Goal: Task Accomplishment & Management: Manage account settings

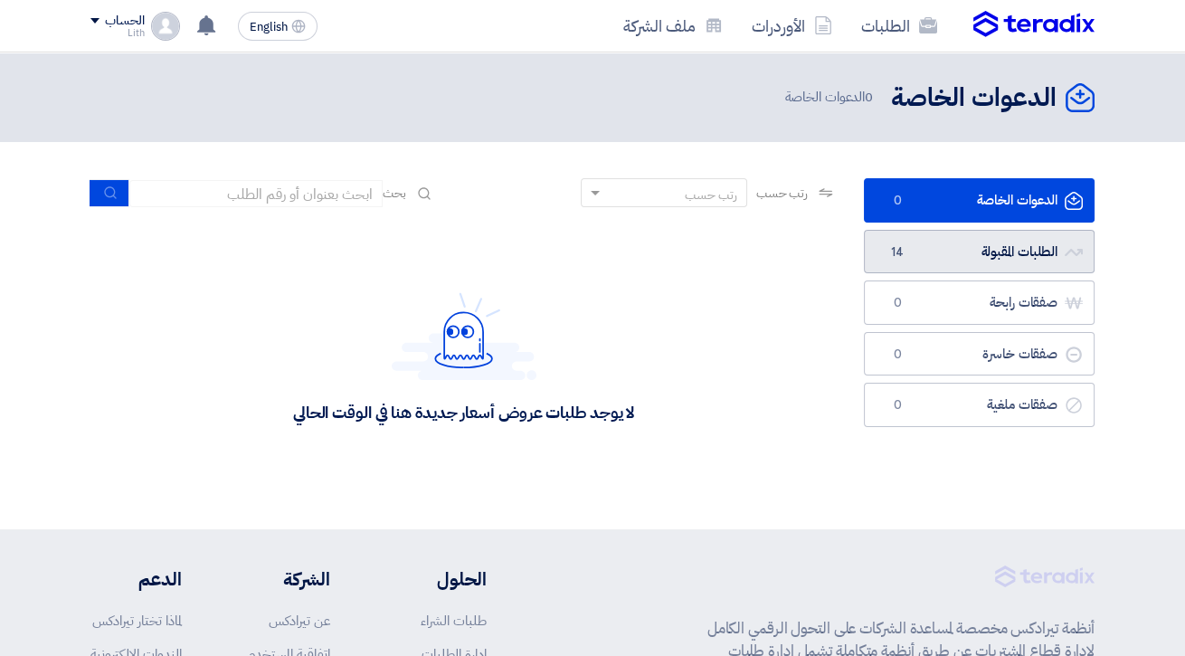
click at [968, 254] on link "الطلبات المقبولة الطلبات المقبولة 14" at bounding box center [979, 252] width 231 height 44
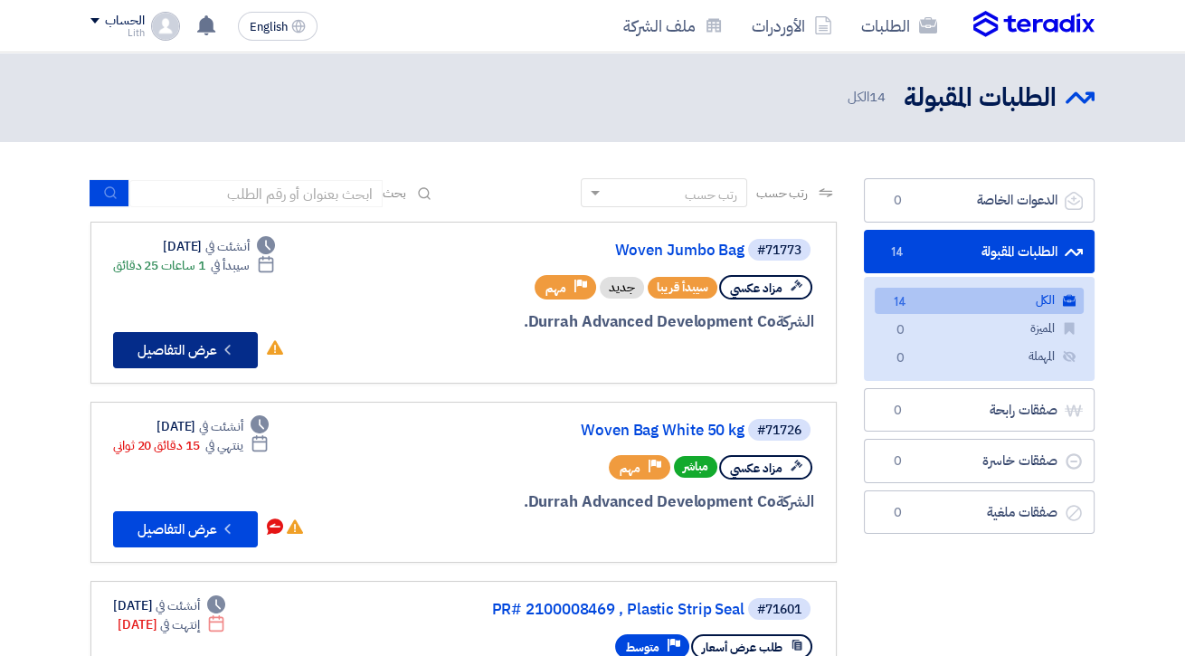
click at [199, 363] on button "Check details عرض التفاصيل" at bounding box center [185, 350] width 145 height 36
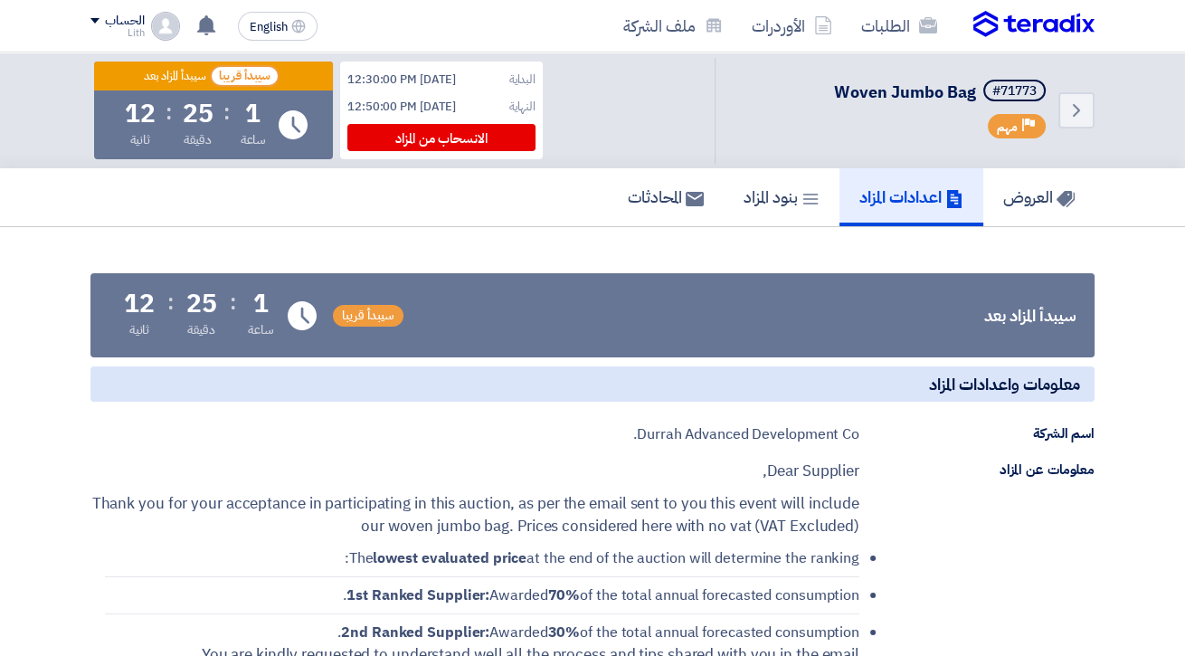
click at [1016, 28] on img at bounding box center [1034, 24] width 121 height 27
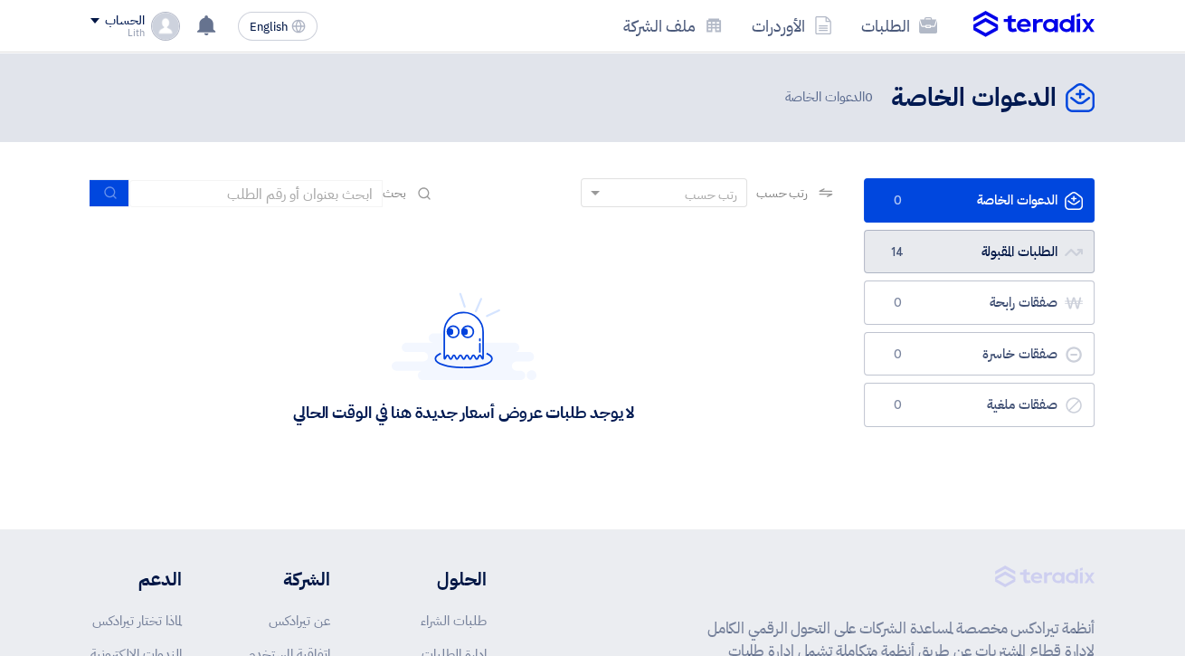
click at [964, 242] on link "الطلبات المقبولة الطلبات المقبولة 14" at bounding box center [979, 252] width 231 height 44
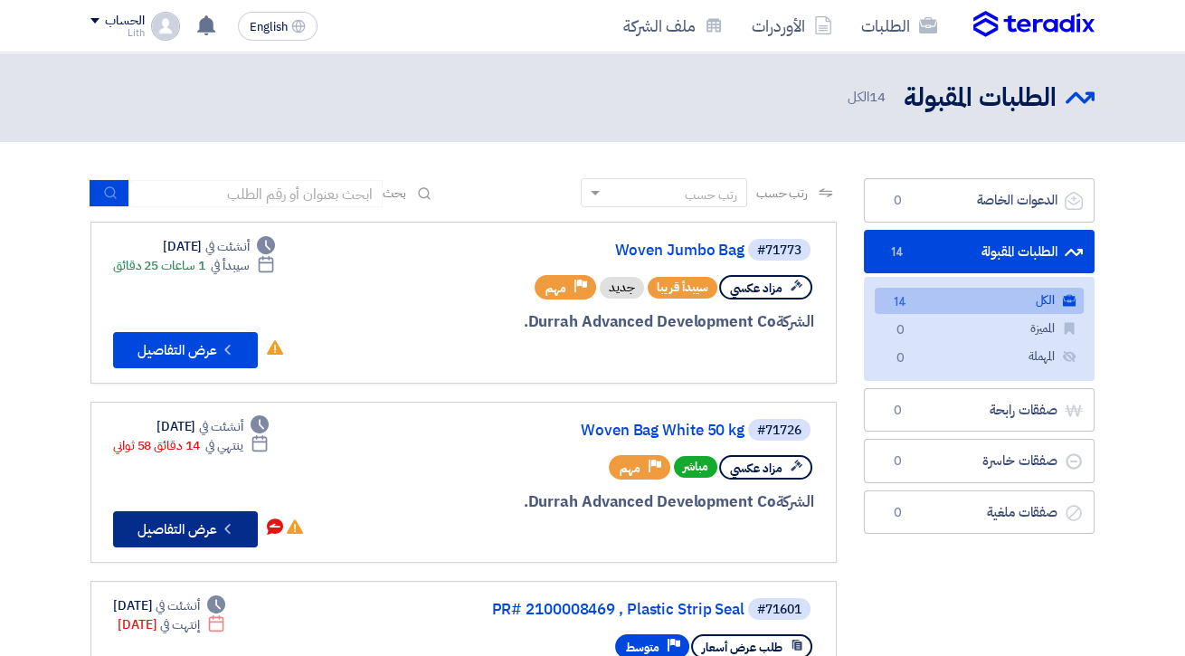
click at [211, 523] on button "Check details عرض التفاصيل" at bounding box center [185, 529] width 145 height 36
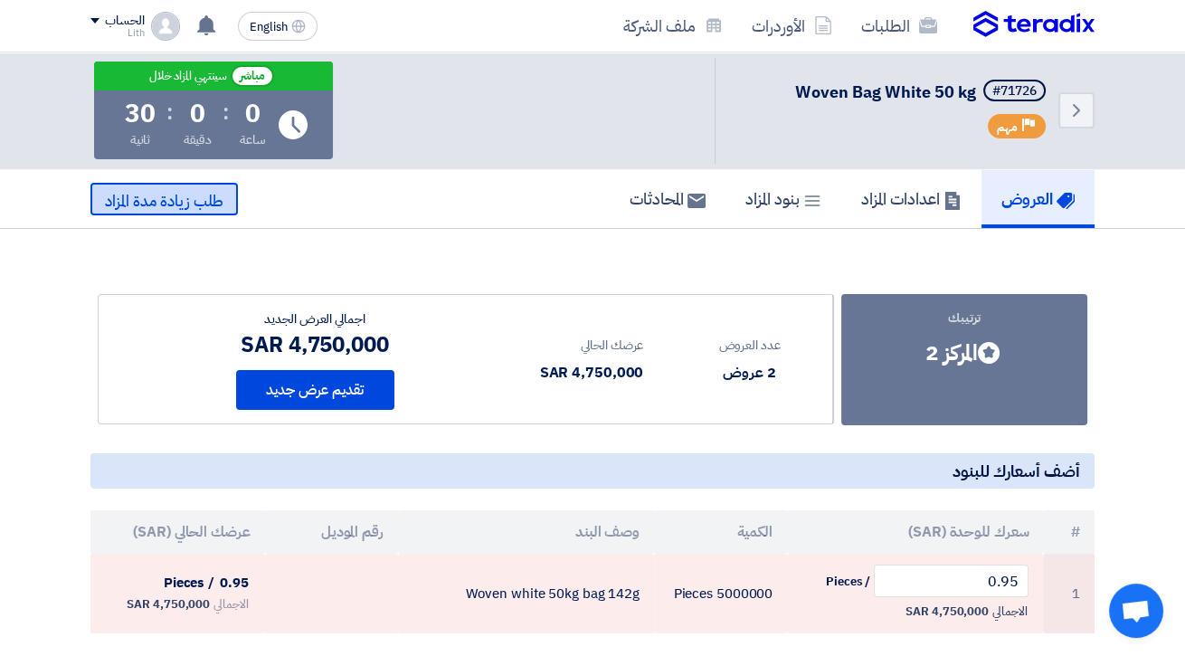
click at [204, 196] on span "طلب زيادة مدة المزاد" at bounding box center [164, 201] width 119 height 23
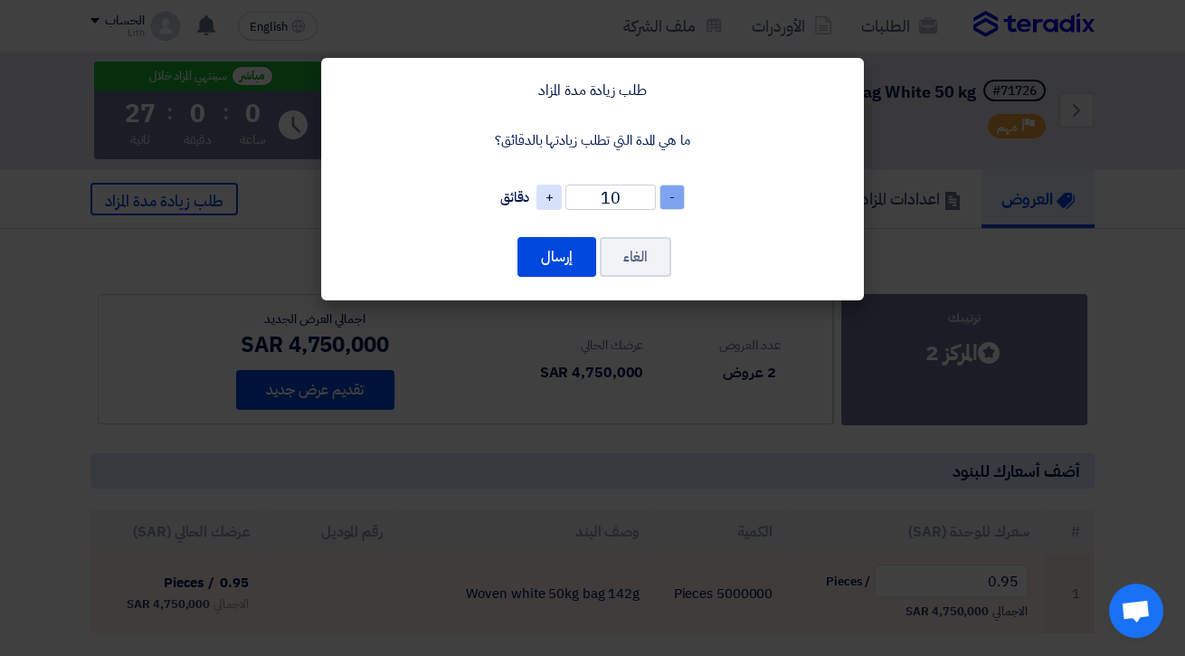
click at [684, 199] on span "-" at bounding box center [672, 197] width 25 height 25
click at [675, 201] on span "-" at bounding box center [672, 197] width 25 height 25
click at [672, 203] on span "-" at bounding box center [672, 197] width 25 height 25
click at [675, 203] on span "-" at bounding box center [672, 197] width 25 height 25
click at [675, 201] on span "-" at bounding box center [672, 197] width 25 height 25
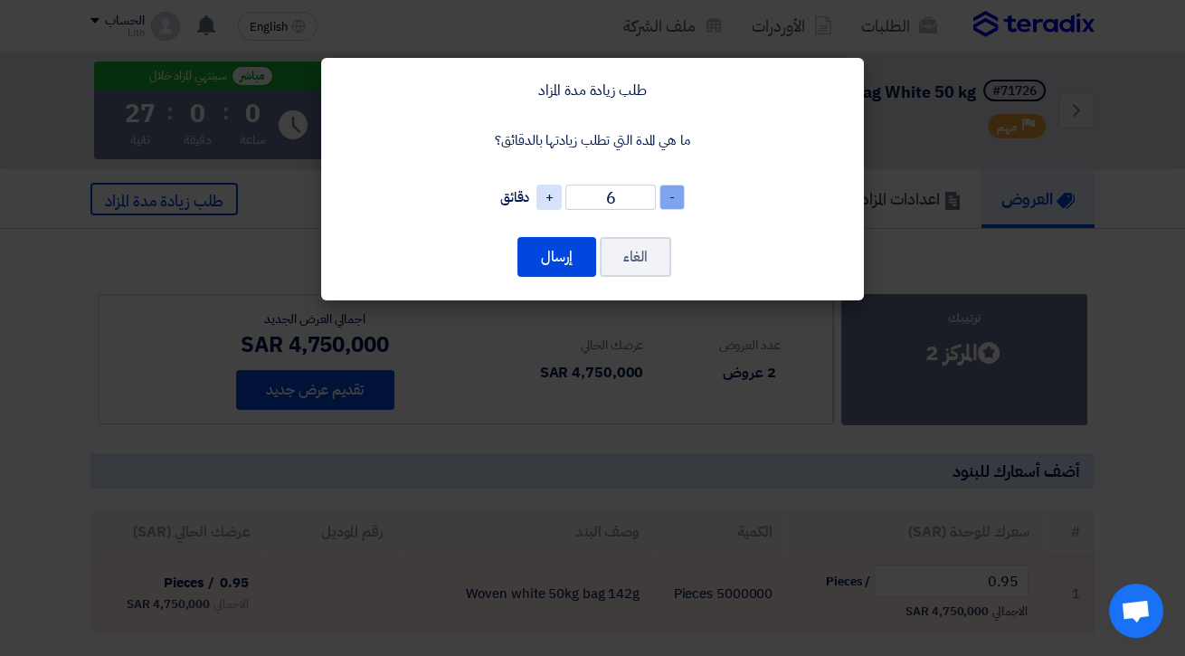
type input "5"
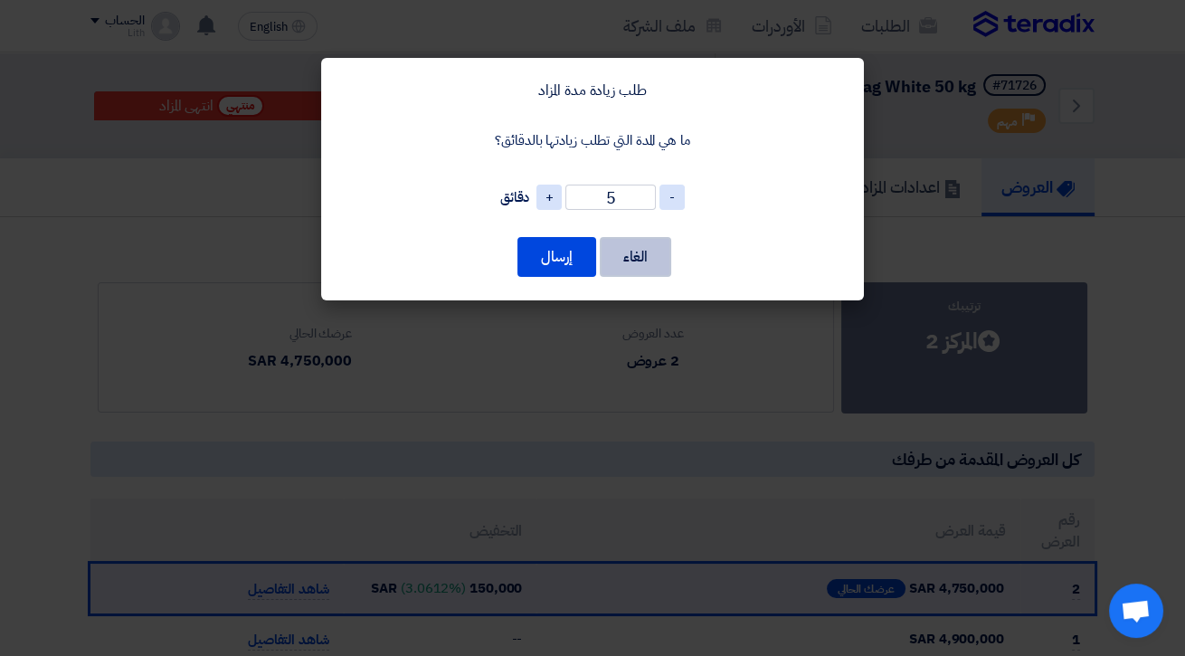
click at [655, 253] on button "الغاء" at bounding box center [635, 257] width 71 height 40
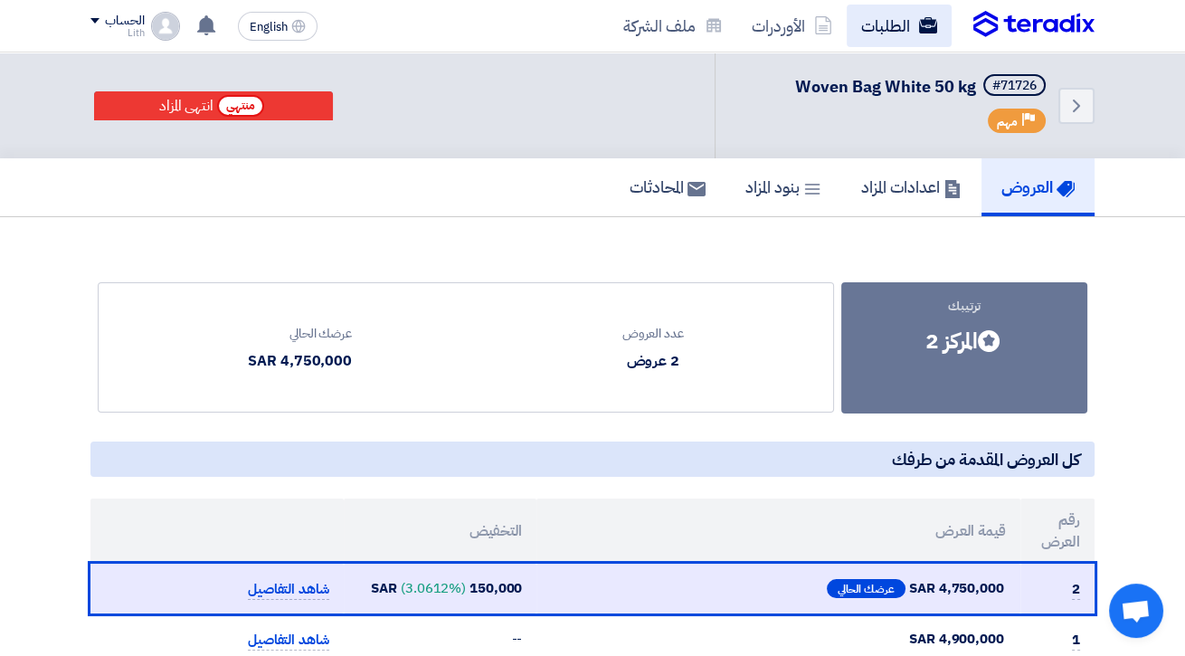
click at [902, 34] on link "الطلبات" at bounding box center [899, 26] width 105 height 43
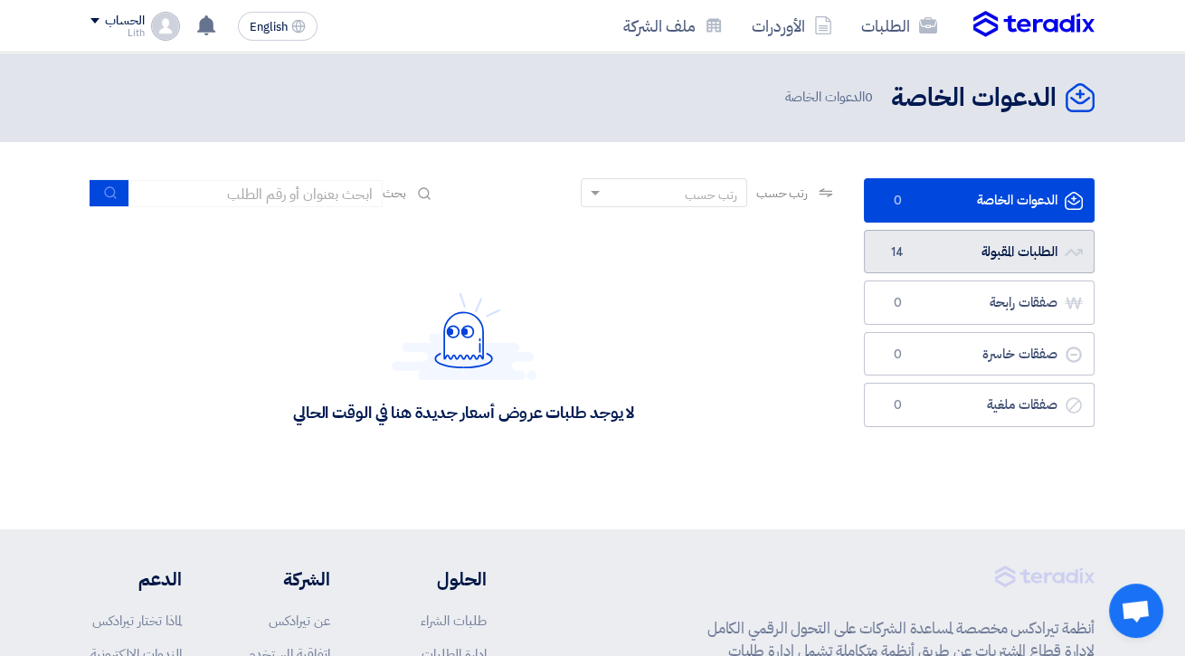
click at [1011, 250] on link "الطلبات المقبولة الطلبات المقبولة 14" at bounding box center [979, 252] width 231 height 44
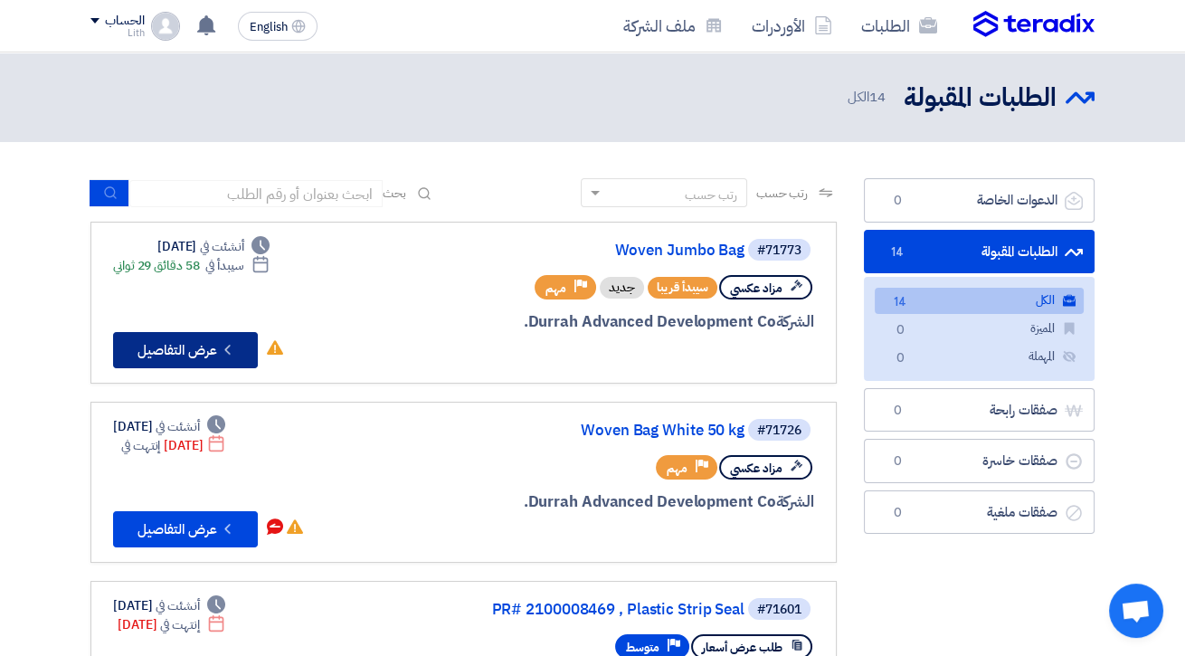
click at [209, 340] on button "Check details عرض التفاصيل" at bounding box center [185, 350] width 145 height 36
